Goal: Task Accomplishment & Management: Manage account settings

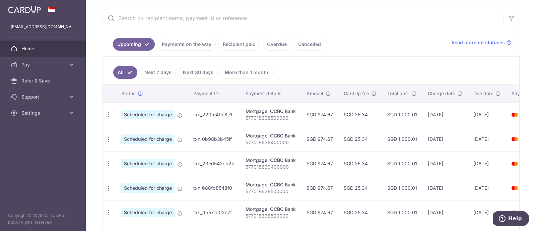
scroll to position [0, 38]
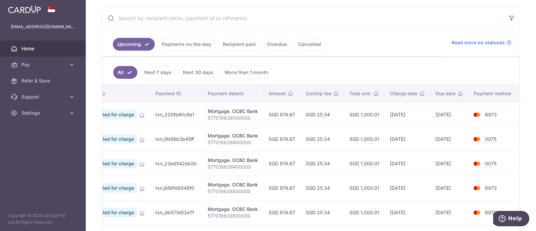
click at [202, 40] on link "Payments on the way" at bounding box center [186, 44] width 58 height 13
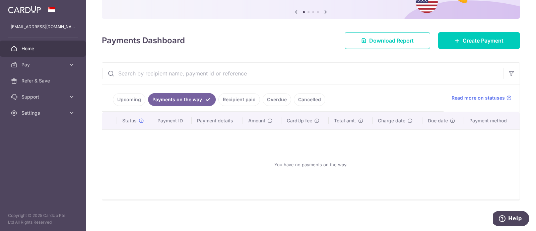
click at [238, 104] on link "Recipient paid" at bounding box center [239, 99] width 42 height 13
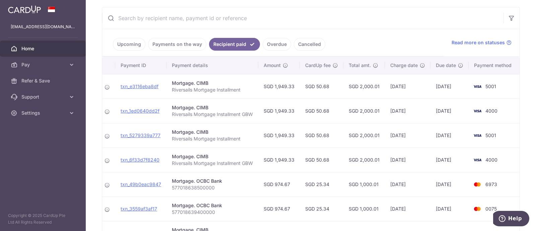
scroll to position [0, 0]
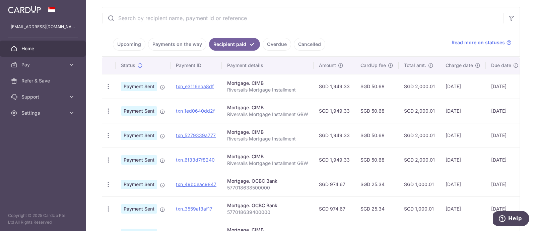
click at [131, 42] on link "Upcoming" at bounding box center [129, 44] width 32 height 13
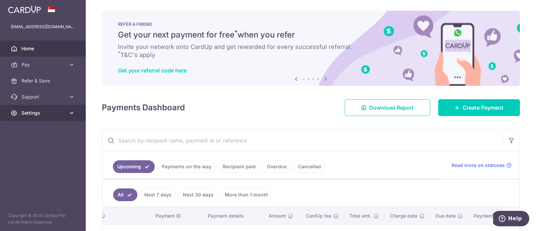
click at [21, 115] on span "Settings" at bounding box center [43, 113] width 44 height 7
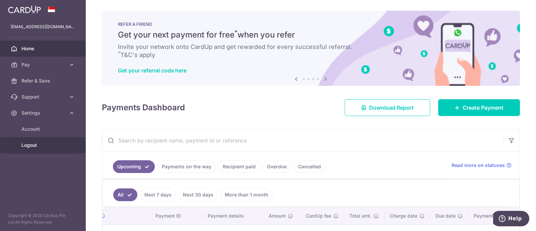
click at [42, 142] on span "Logout" at bounding box center [43, 145] width 44 height 7
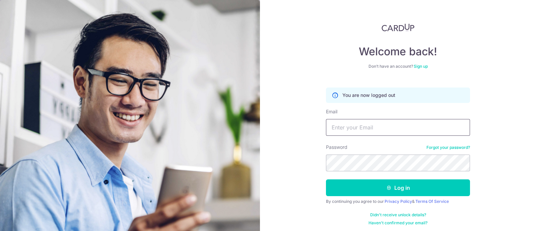
click at [349, 129] on input "Email" at bounding box center [398, 127] width 144 height 17
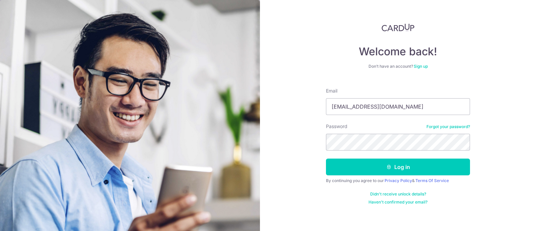
click at [326, 158] on button "Log in" at bounding box center [398, 166] width 144 height 17
